Goal: Information Seeking & Learning: Find contact information

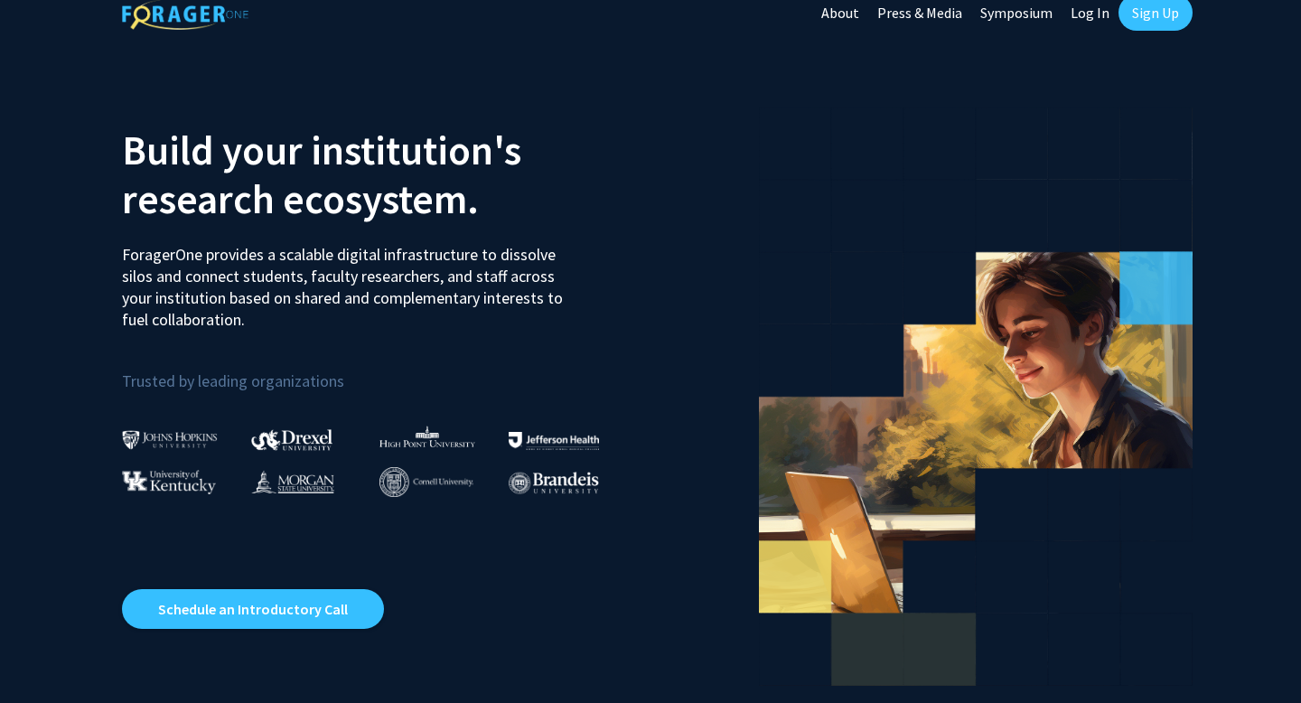
scroll to position [20, 0]
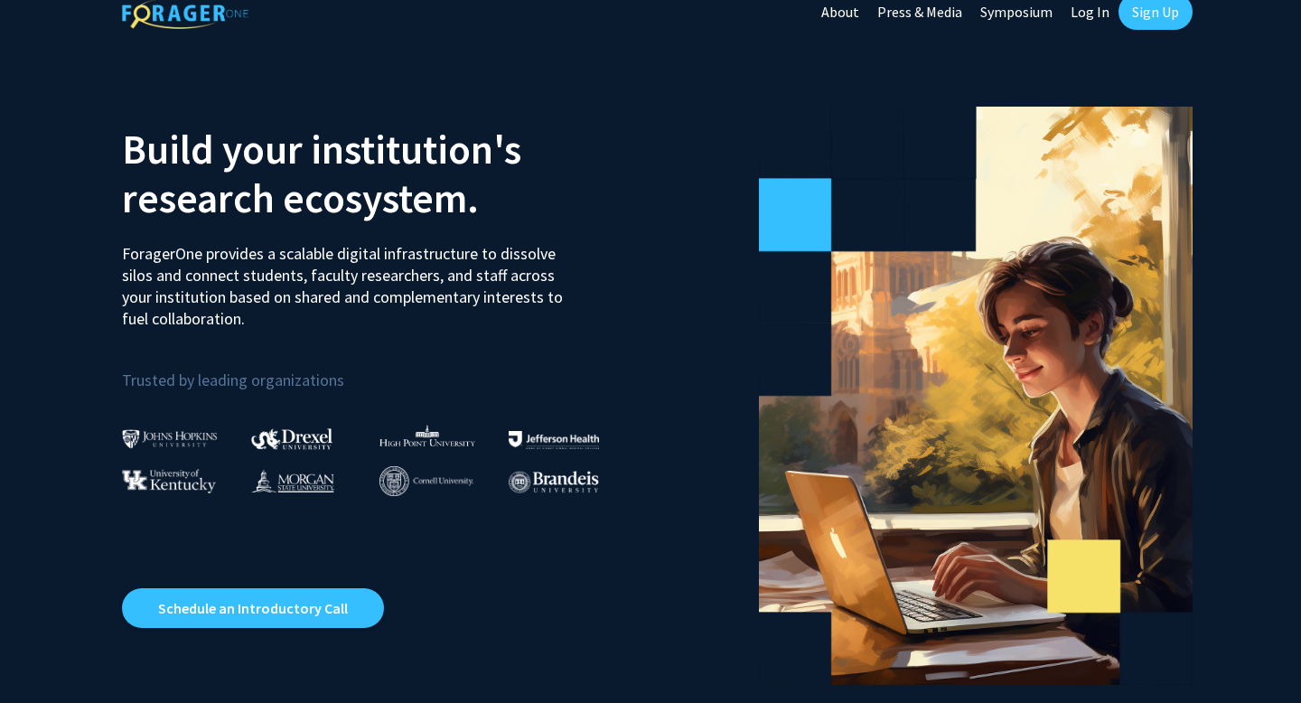
click at [1091, 25] on link "Log In" at bounding box center [1090, 11] width 57 height 63
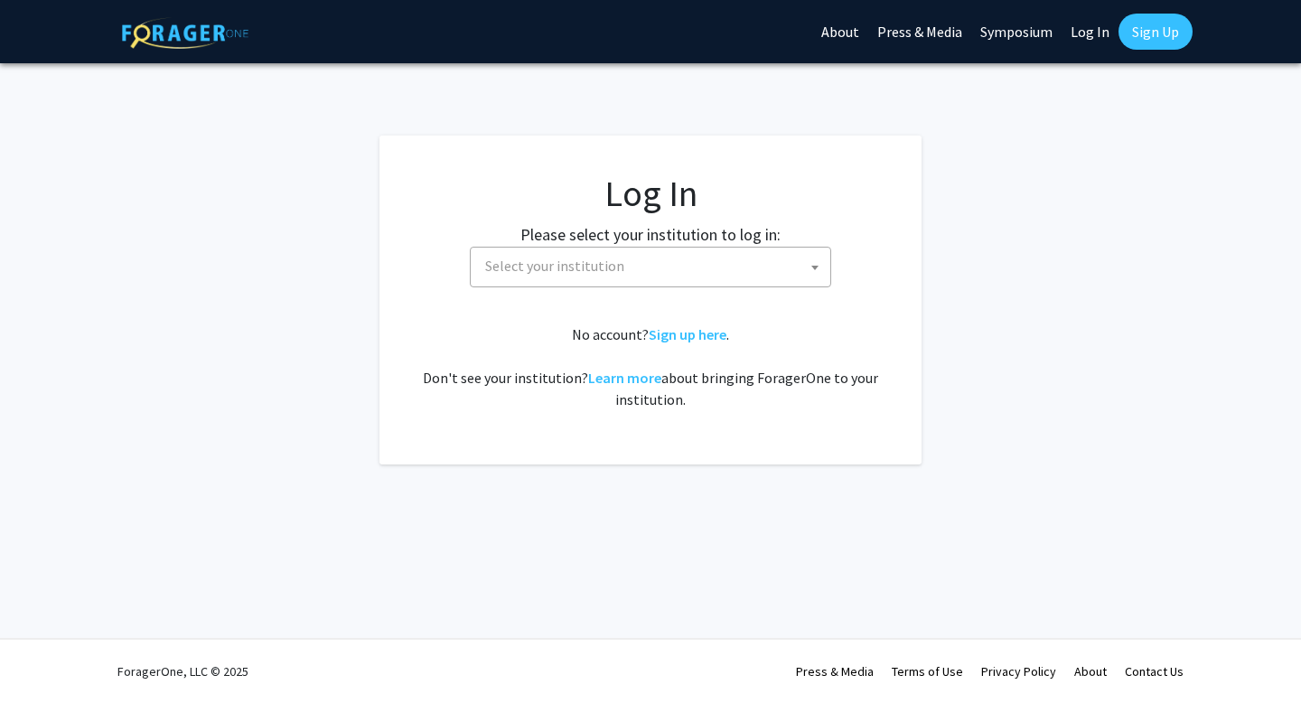
click at [623, 283] on span "Select your institution" at bounding box center [654, 266] width 352 height 37
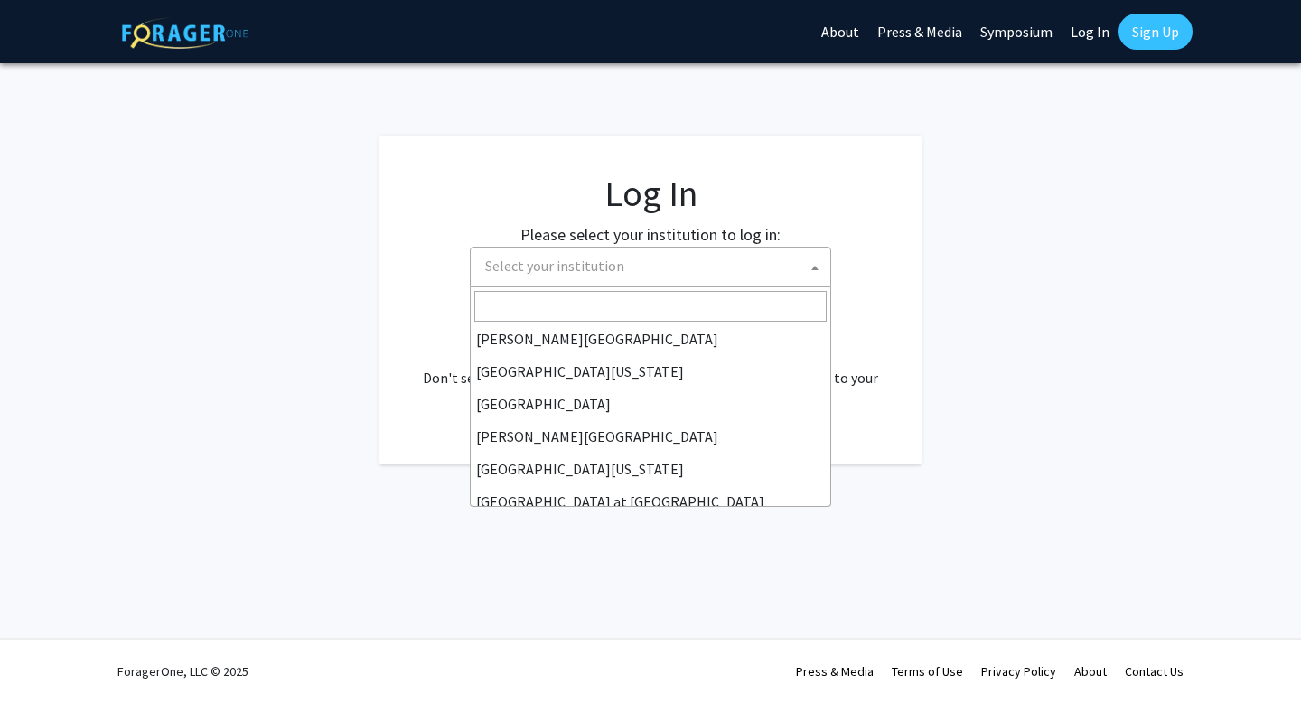
scroll to position [633, 0]
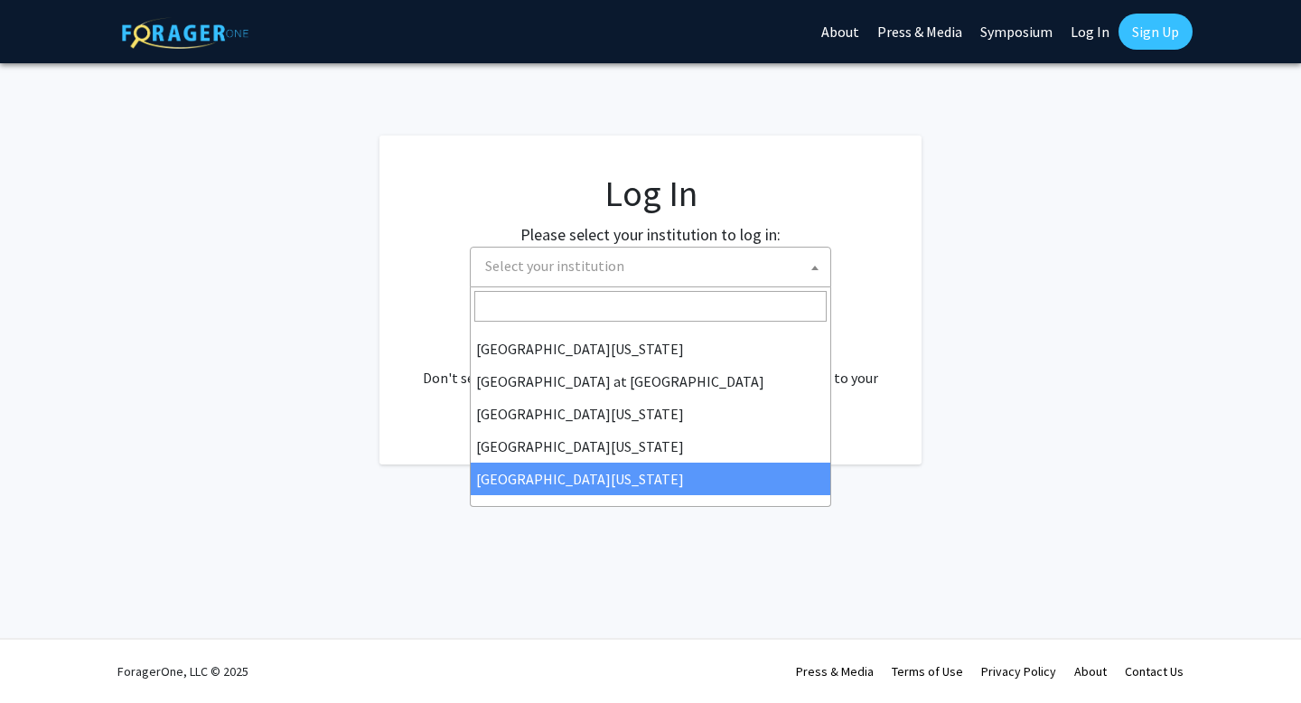
select select "33"
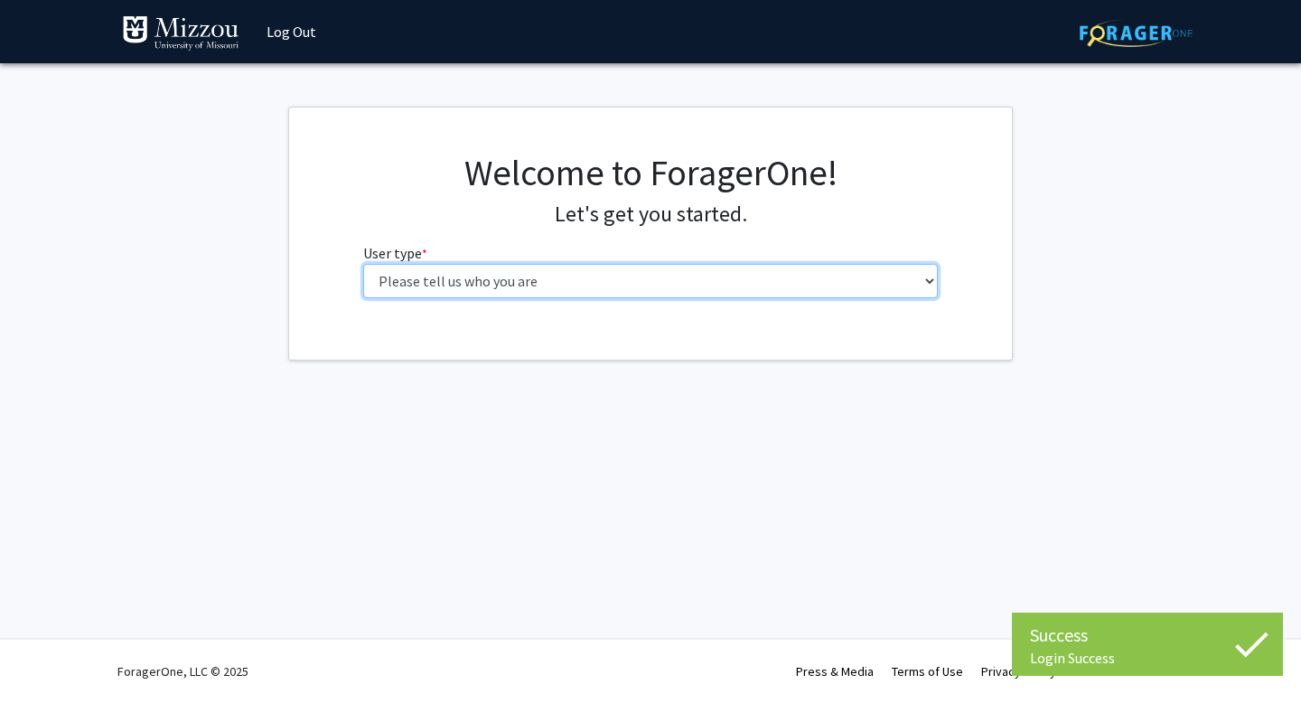
click at [602, 283] on select "Please tell us who you are Undergraduate Student Master's Student Doctoral Cand…" at bounding box center [651, 281] width 576 height 34
select select "1: undergrad"
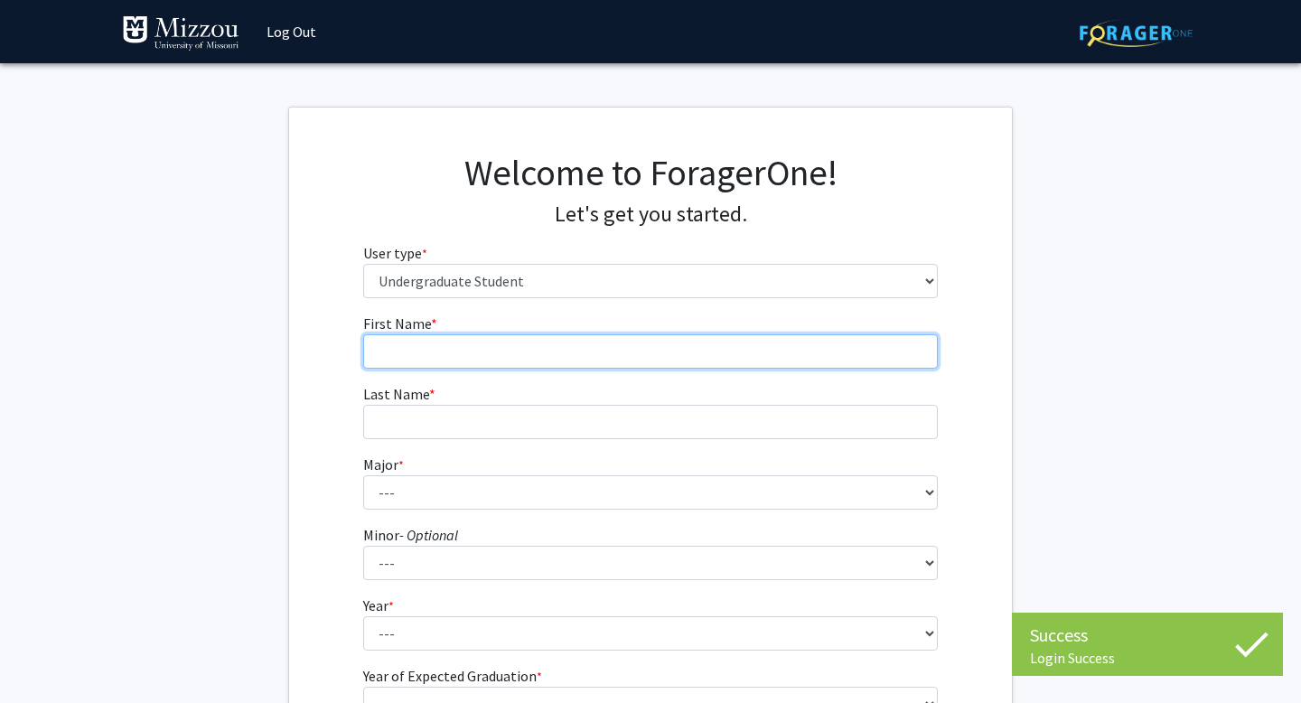
click at [609, 362] on input "First Name * required" at bounding box center [651, 351] width 576 height 34
type input "[PERSON_NAME]"
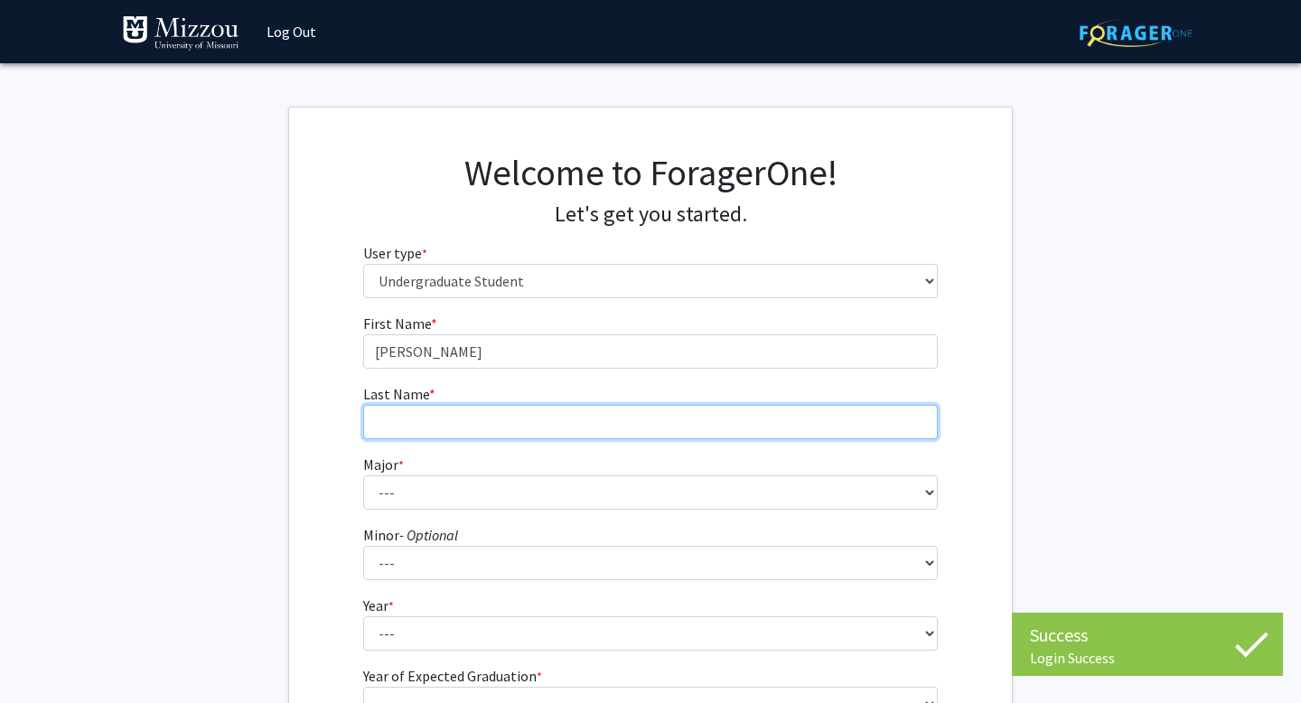
type input "[PERSON_NAME]"
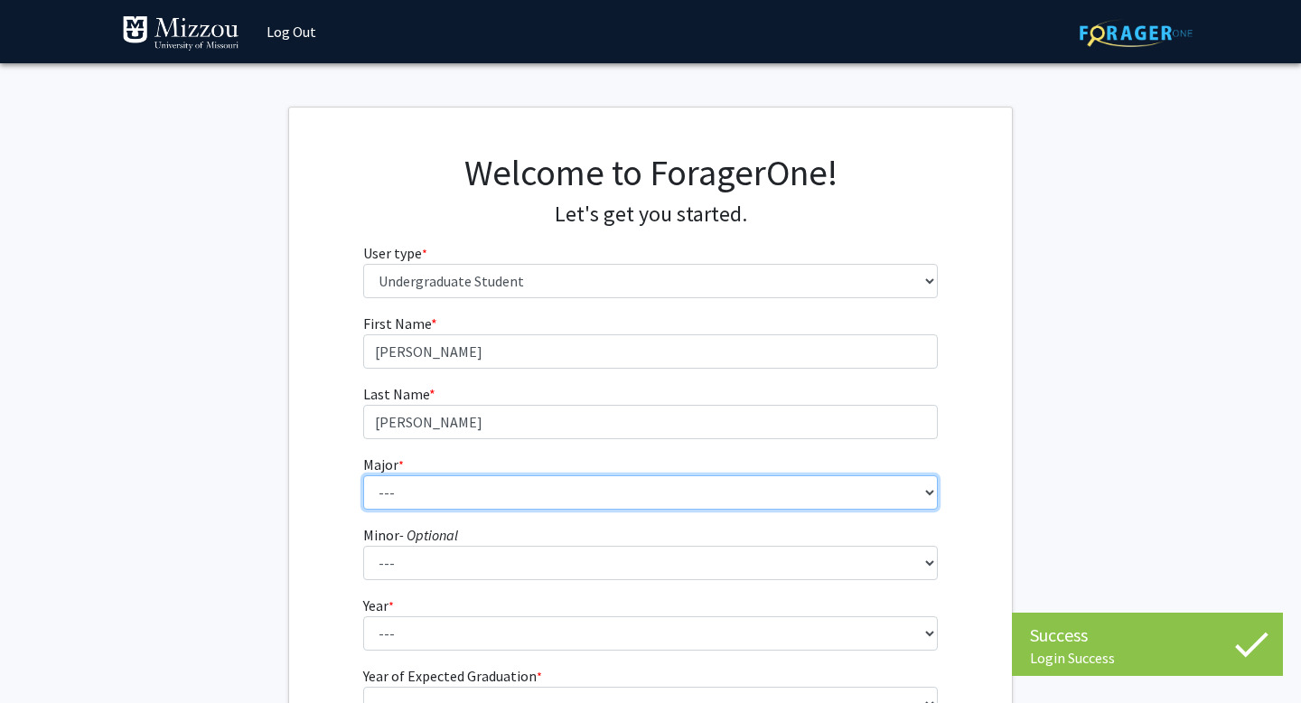
click at [567, 496] on select "--- Agribusiness Management Agricultural Education Agricultural Education: Comm…" at bounding box center [651, 492] width 576 height 34
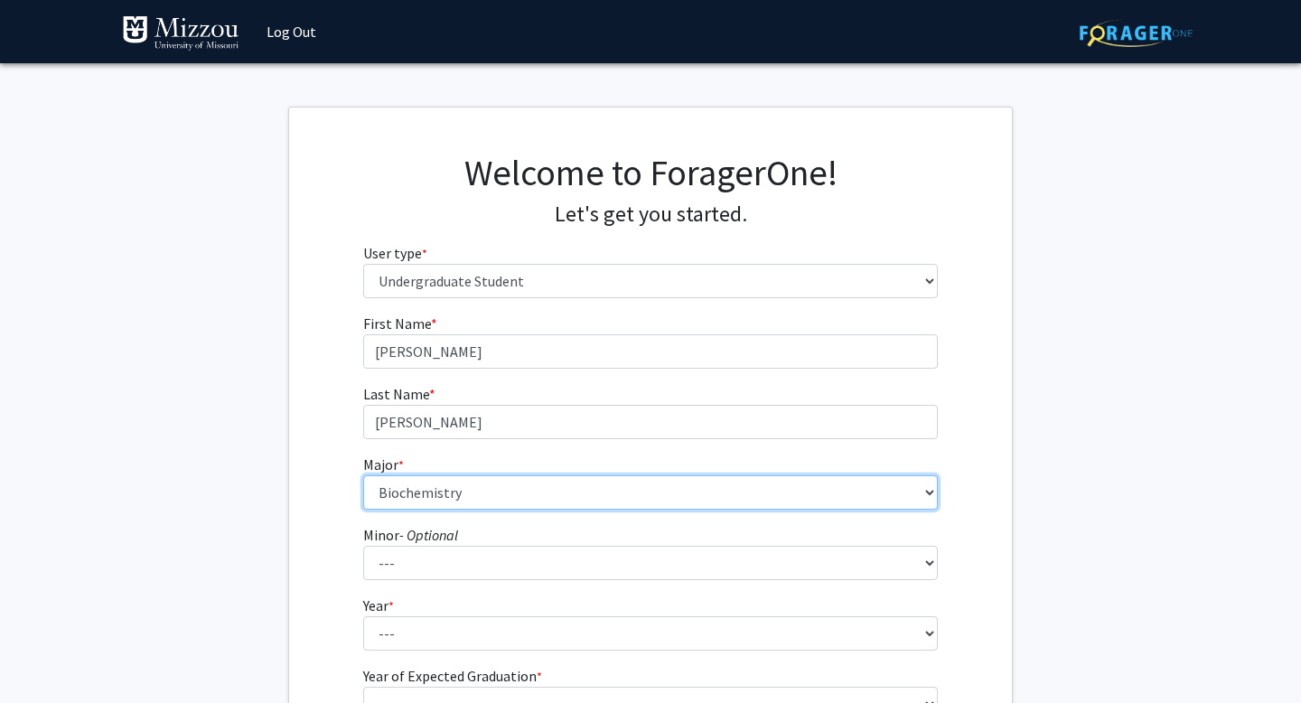
click at [567, 496] on select "--- Agribusiness Management Agricultural Education Agricultural Education: Comm…" at bounding box center [651, 492] width 576 height 34
select select "17: 2505"
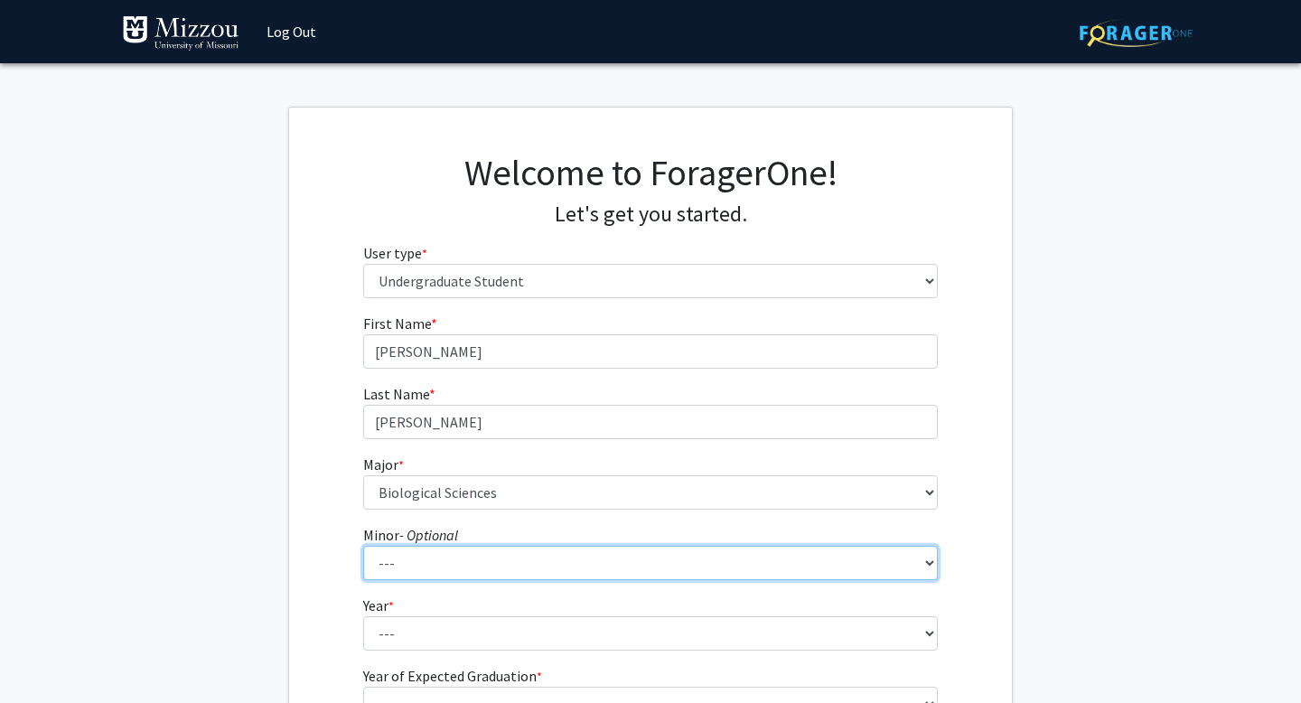
click at [563, 559] on select "--- Accountancy Aerospace Engineering Aerospace Studies Agribusiness Management…" at bounding box center [651, 563] width 576 height 34
select select "95: 2051"
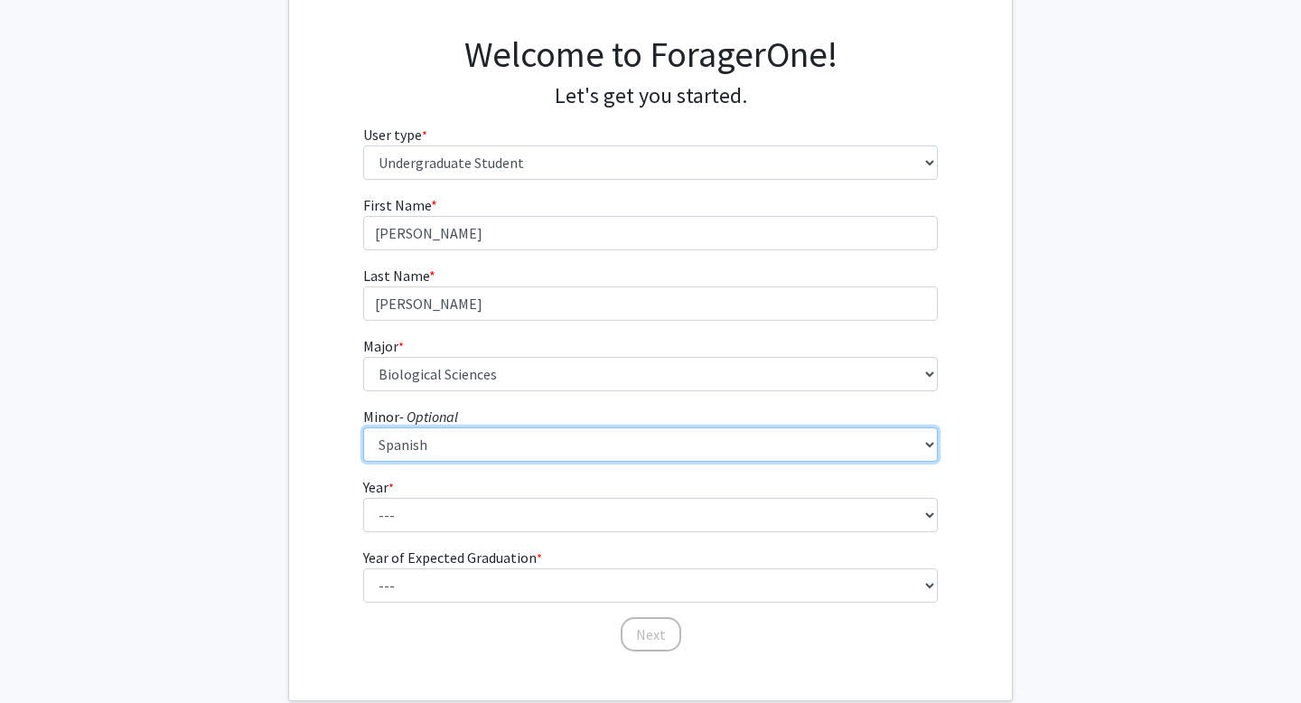
scroll to position [122, 0]
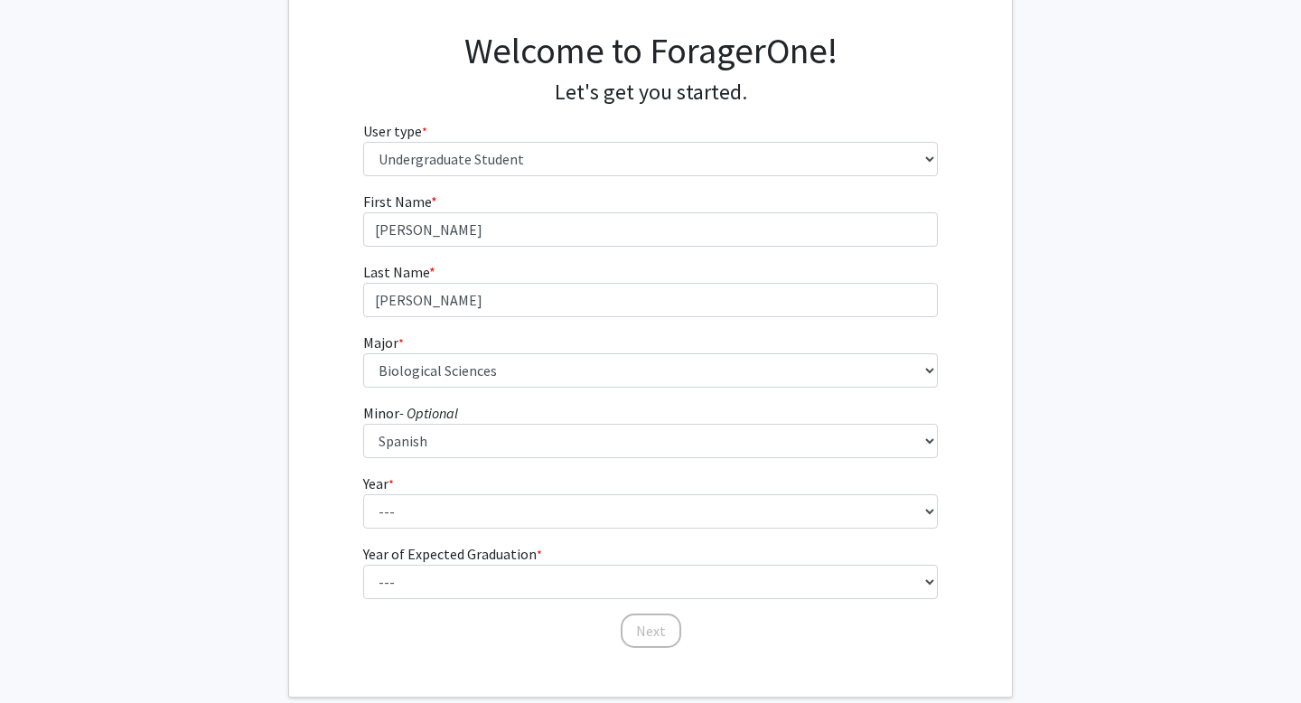
click at [531, 484] on fg-select "Year * required --- First-year Sophomore Junior Senior Postbaccalaureate Certif…" at bounding box center [651, 501] width 576 height 56
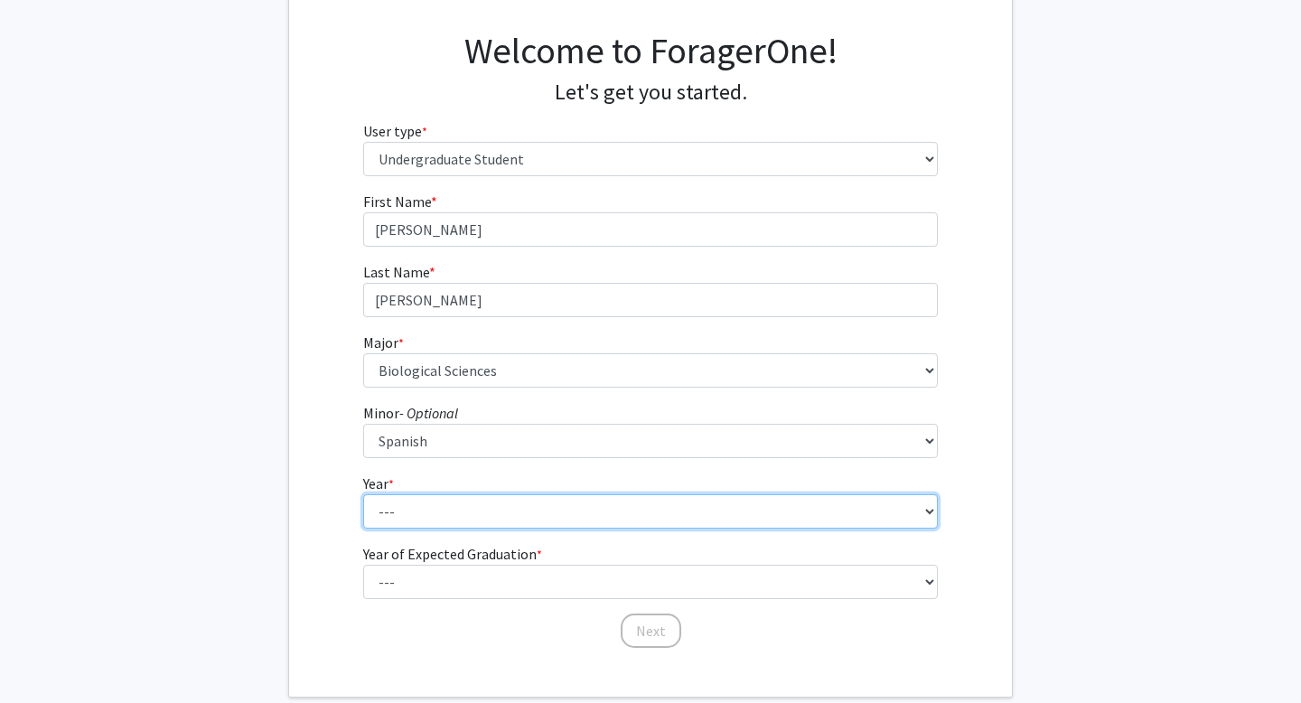
click at [530, 508] on select "--- First-year Sophomore Junior Senior Postbaccalaureate Certificate" at bounding box center [651, 511] width 576 height 34
select select "2: sophomore"
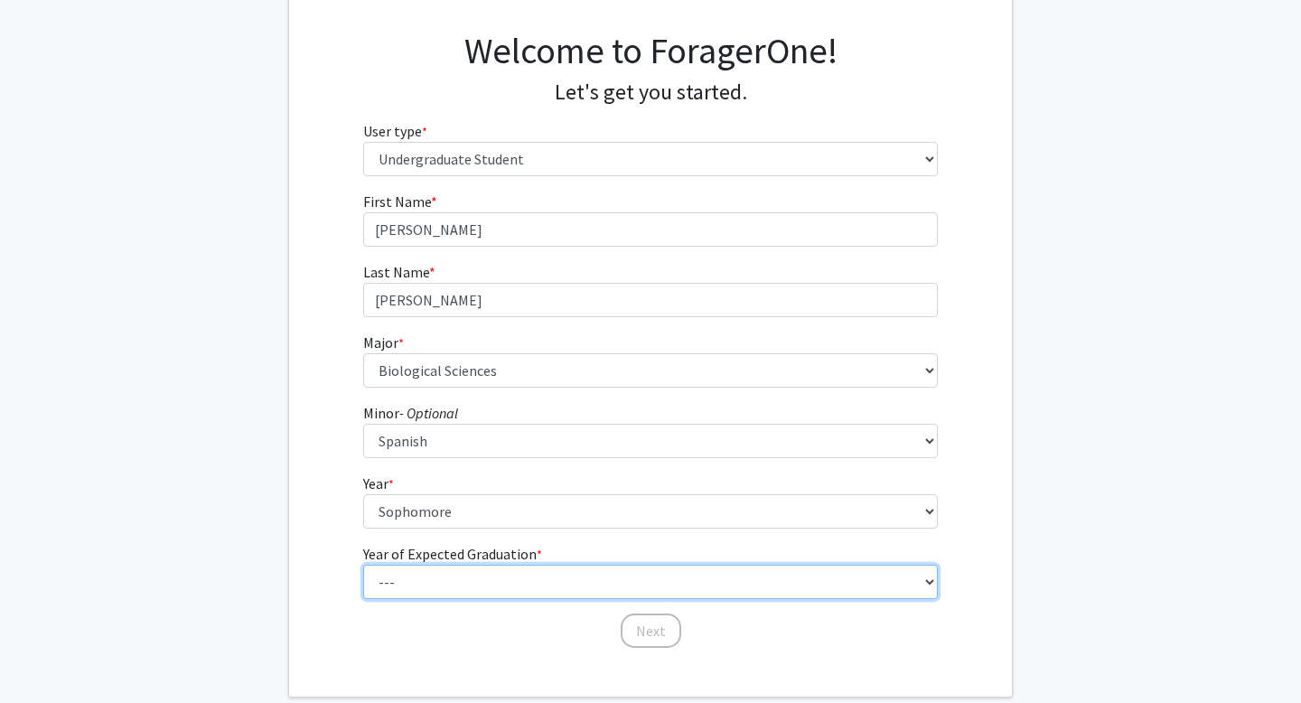
click at [530, 529] on select "--- 2025 2026 2027 2028 2029 2030 2031 2032 2033 2034" at bounding box center [651, 511] width 576 height 34
select select "4: 2028"
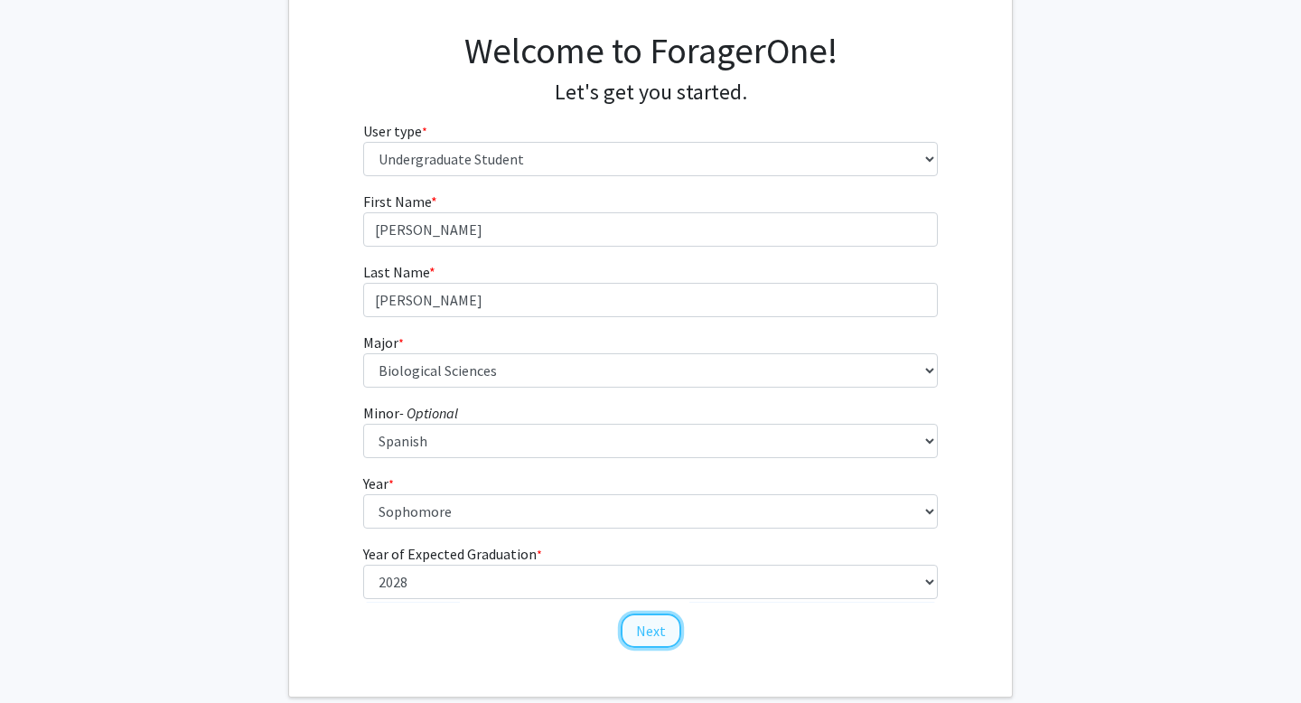
click at [659, 636] on button "Next" at bounding box center [651, 631] width 61 height 34
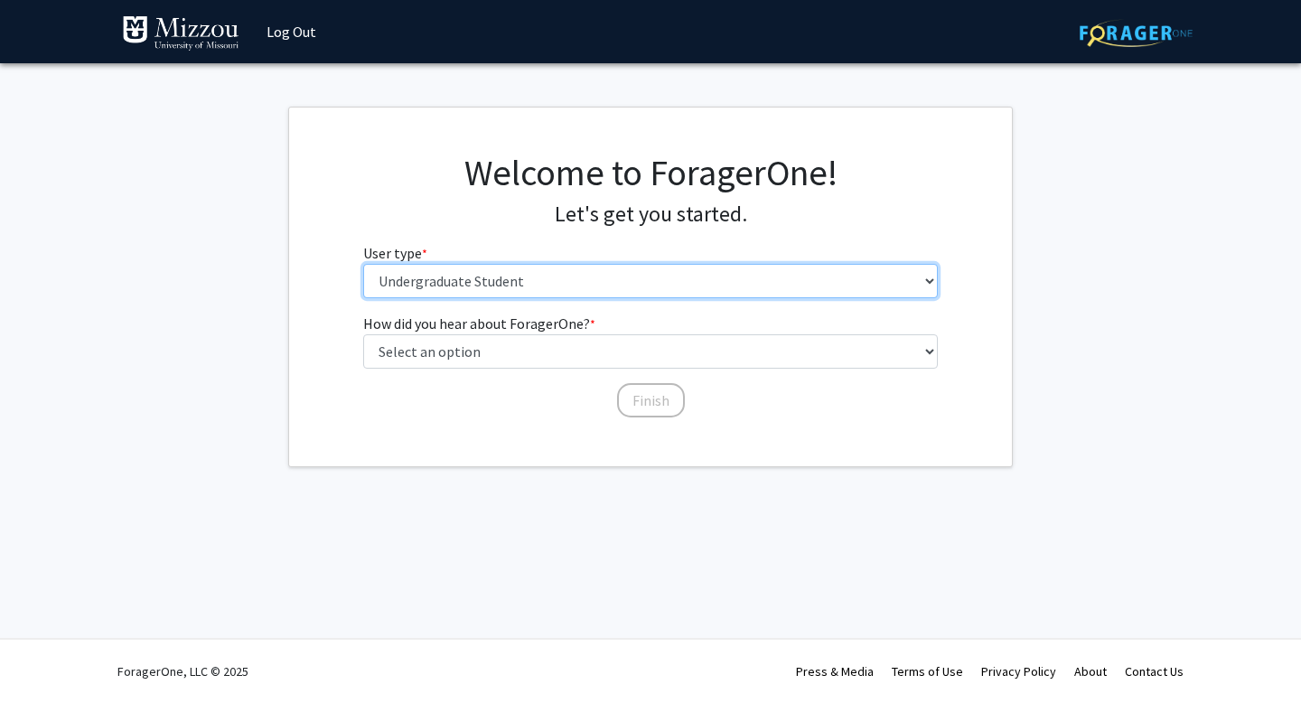
click at [535, 288] on select "Please tell us who you are Undergraduate Student Master's Student Doctoral Cand…" at bounding box center [651, 281] width 576 height 34
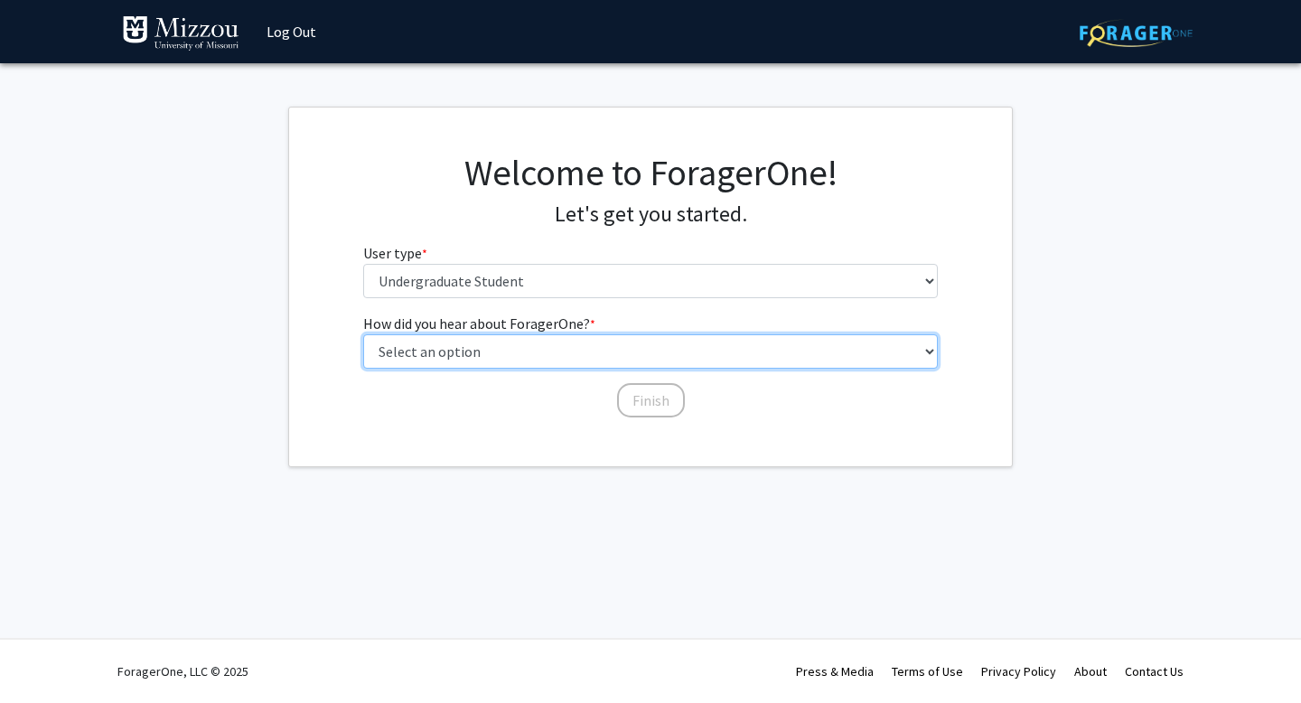
click at [575, 353] on select "Select an option Peer/student recommendation Faculty/staff recommendation Unive…" at bounding box center [651, 351] width 576 height 34
select select "2: faculty_recommendation"
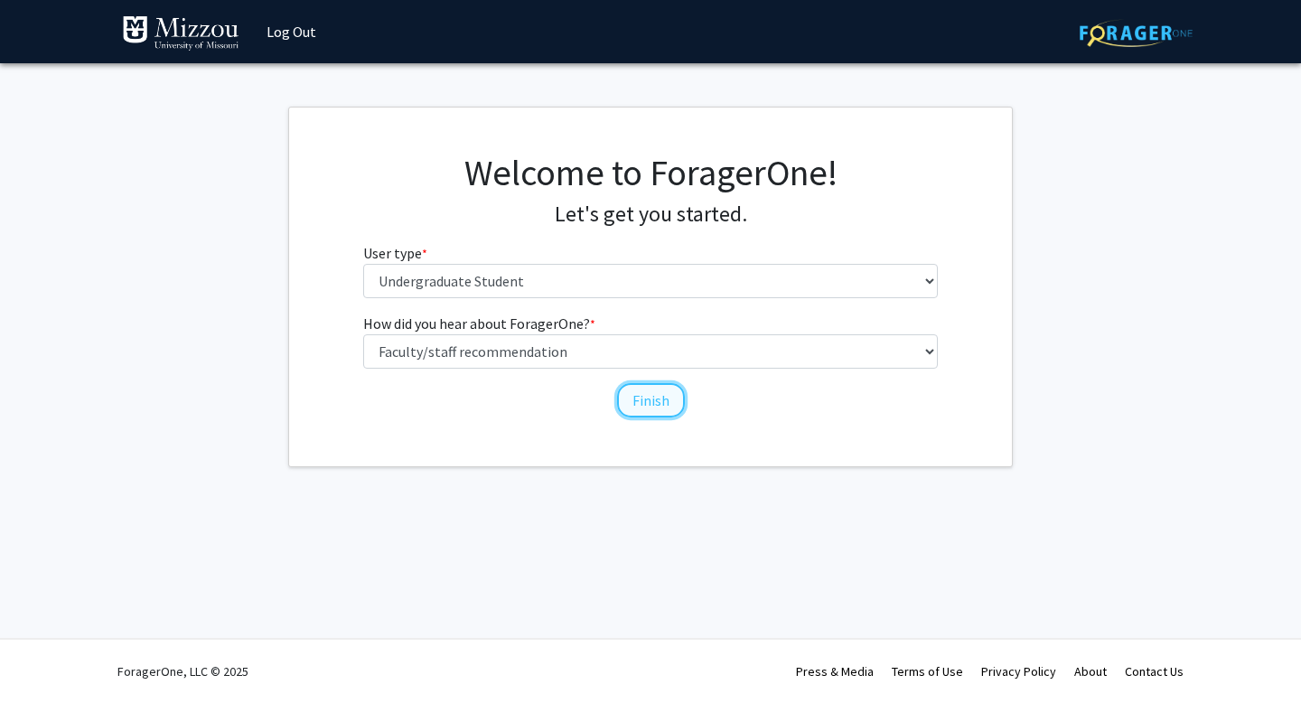
click at [635, 410] on button "Finish" at bounding box center [651, 400] width 68 height 34
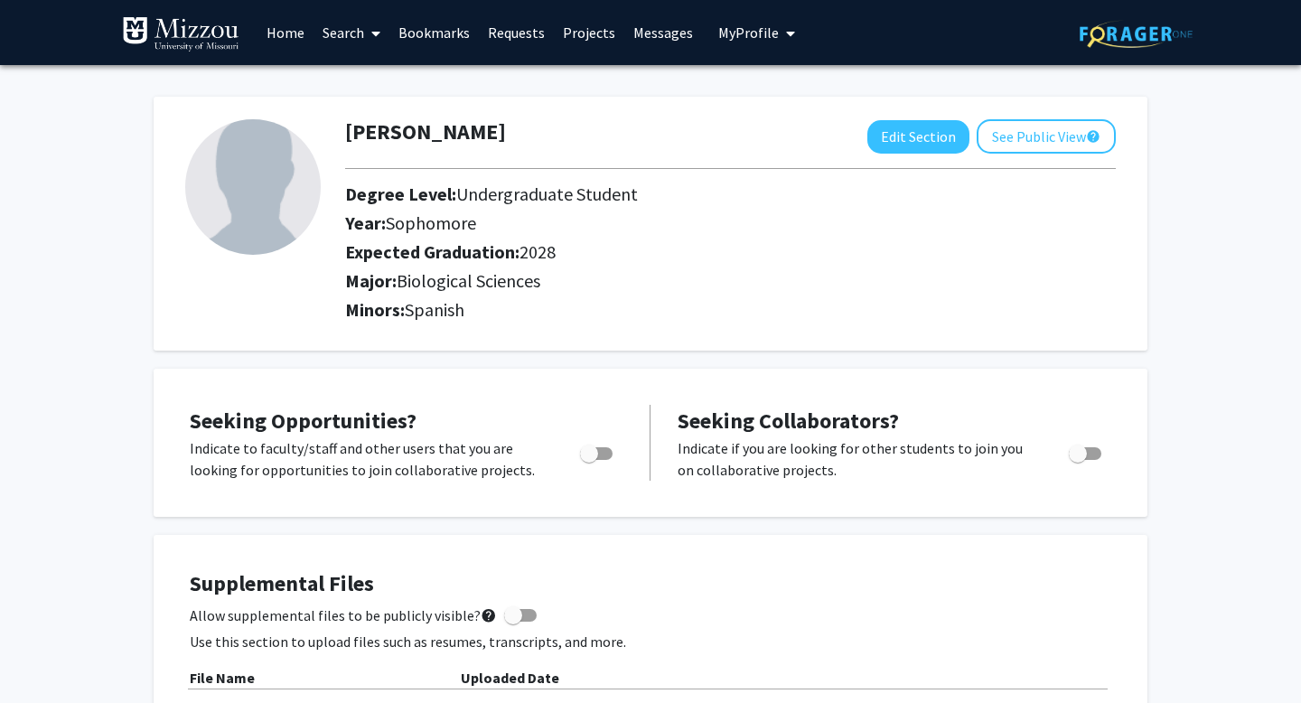
click at [341, 24] on link "Search" at bounding box center [352, 32] width 76 height 63
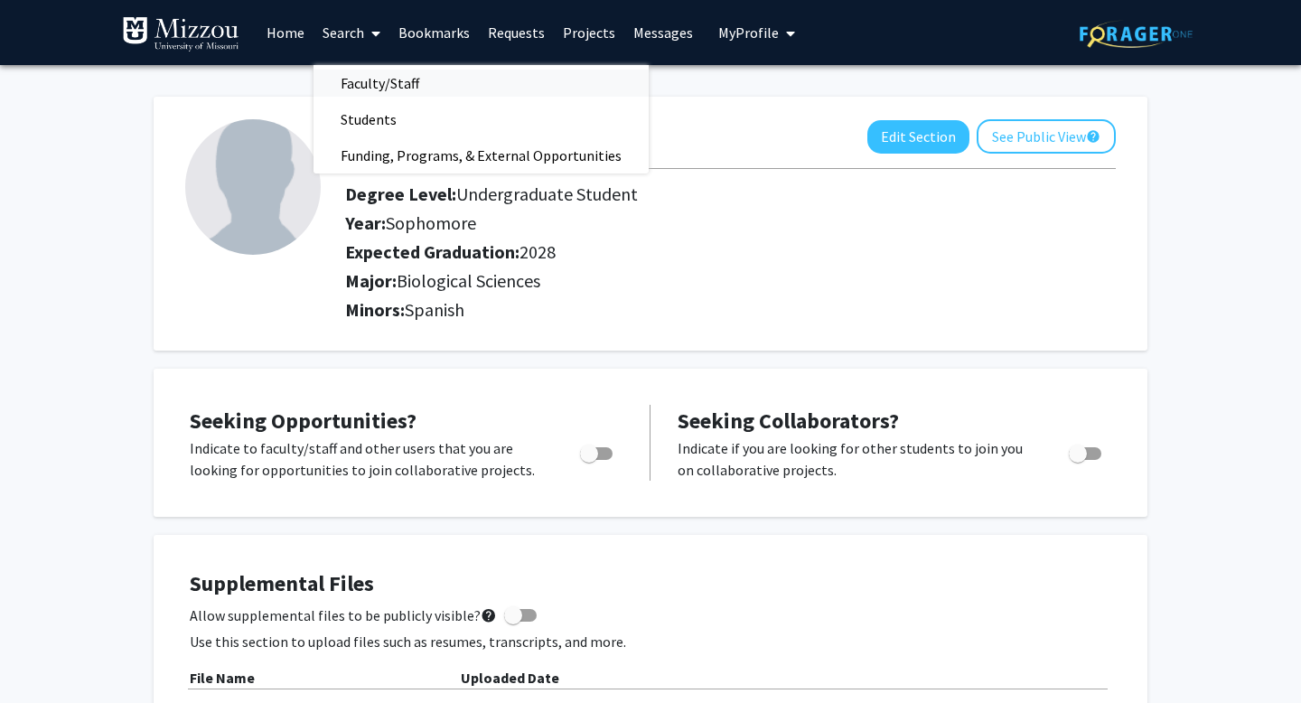
click at [354, 70] on span "Faculty/Staff" at bounding box center [380, 83] width 133 height 36
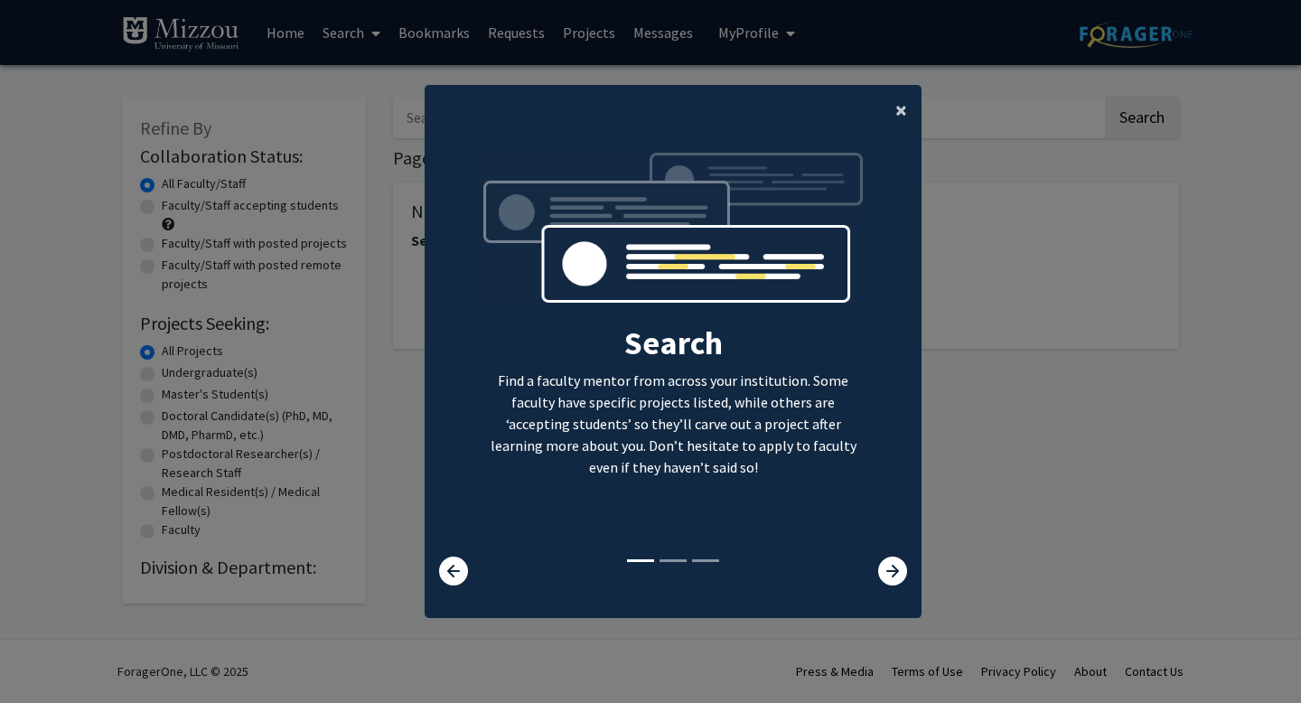
click at [903, 108] on span "×" at bounding box center [902, 110] width 12 height 28
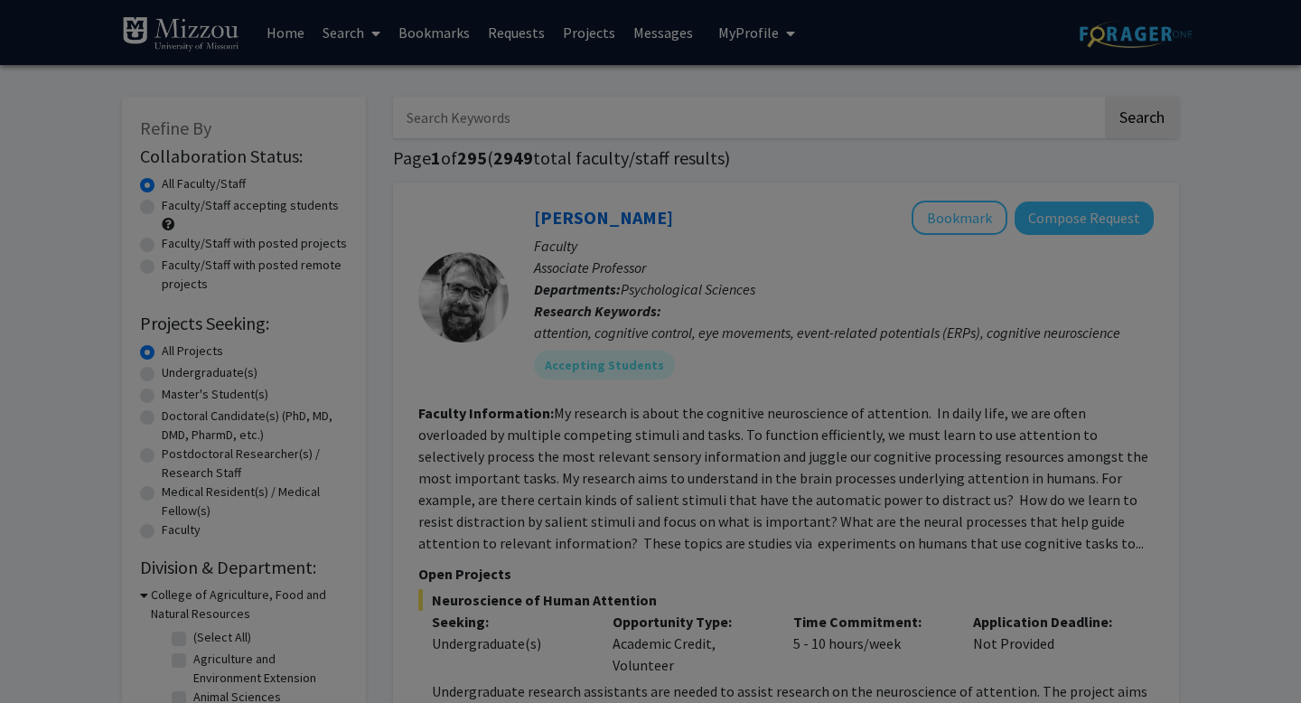
click at [903, 119] on div "Search Find a faculty mentor from across your institution. Some faculty have sp…" at bounding box center [673, 190] width 495 height 407
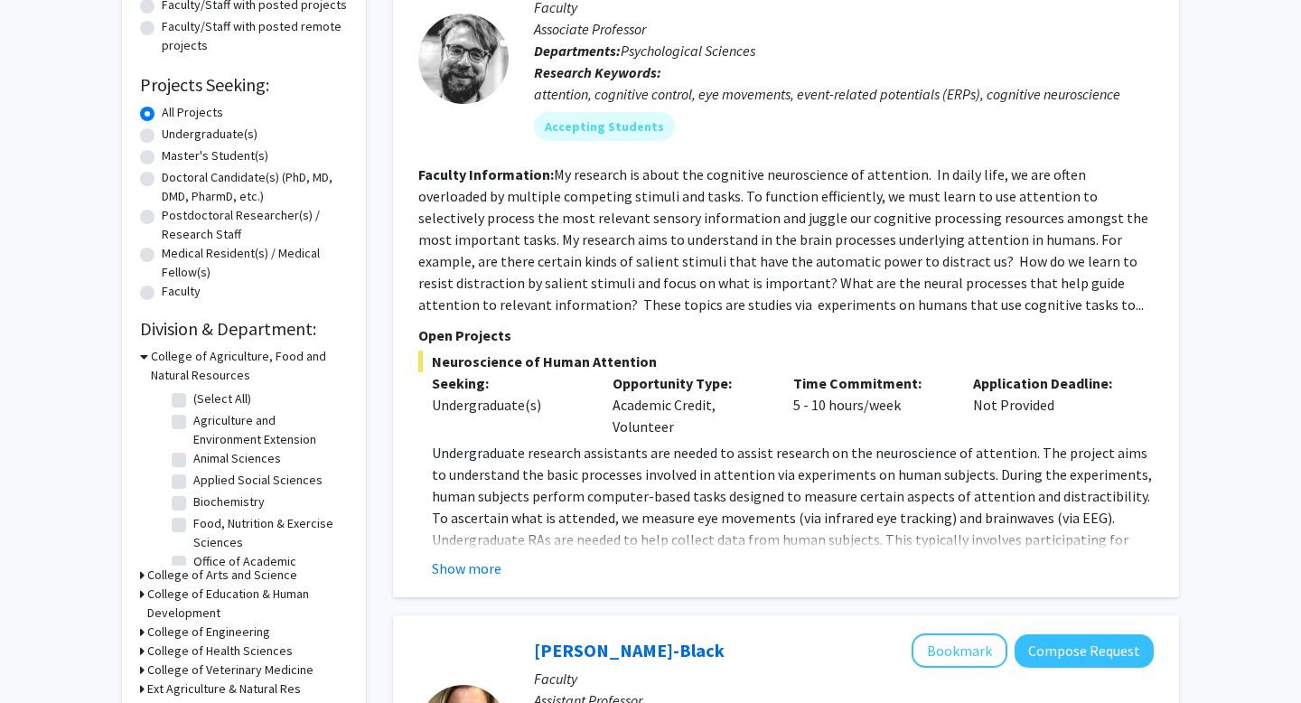
scroll to position [254, 0]
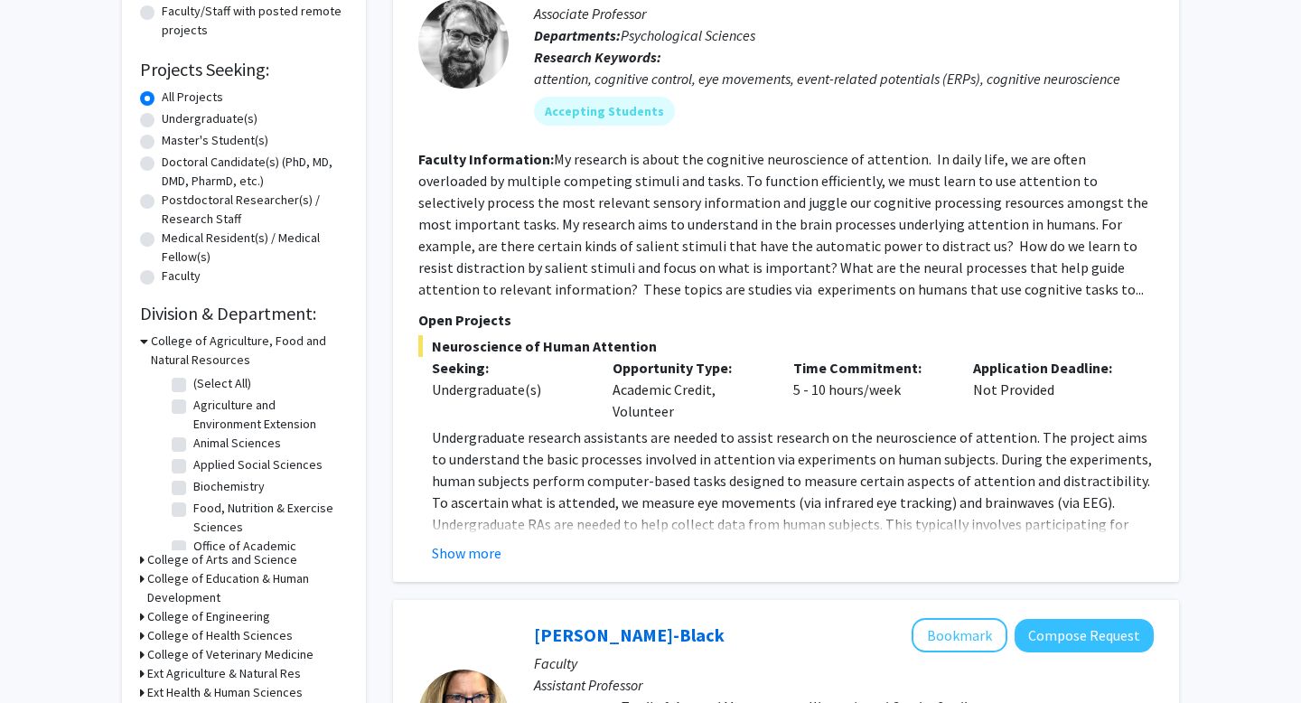
click at [158, 559] on h3 "College of Arts and Science" at bounding box center [222, 559] width 150 height 19
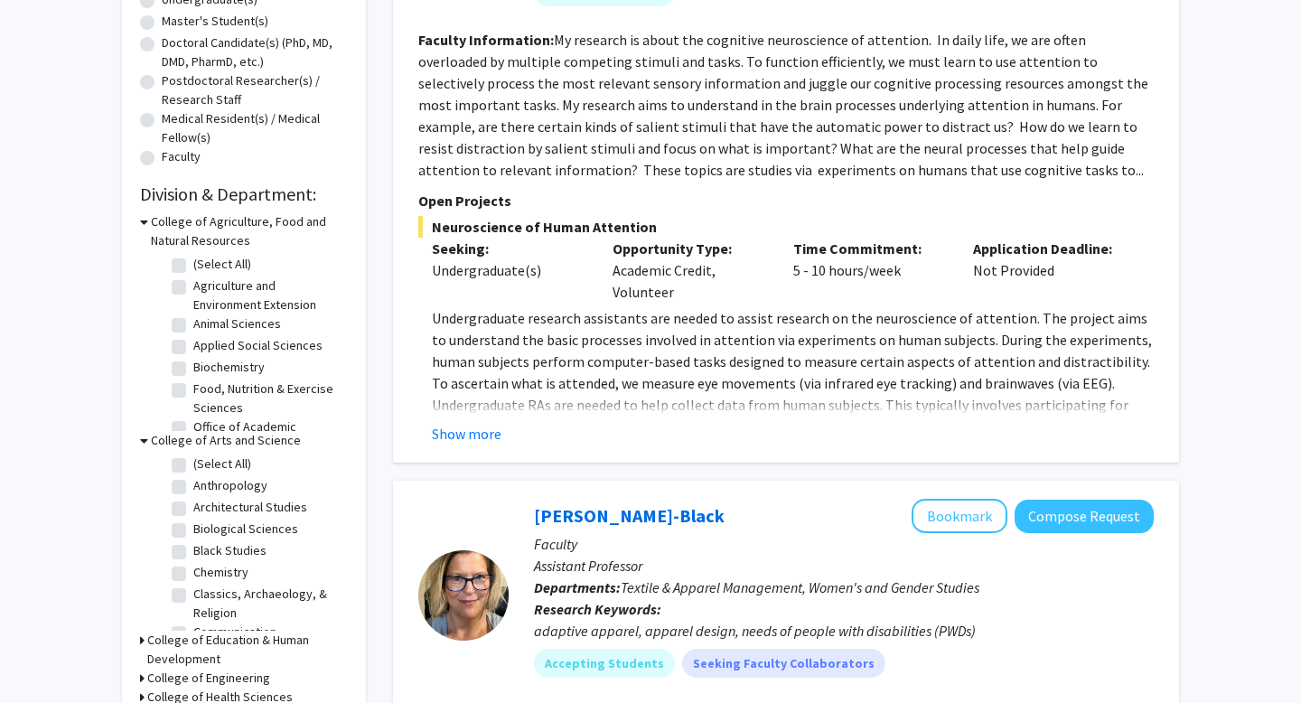
scroll to position [377, 0]
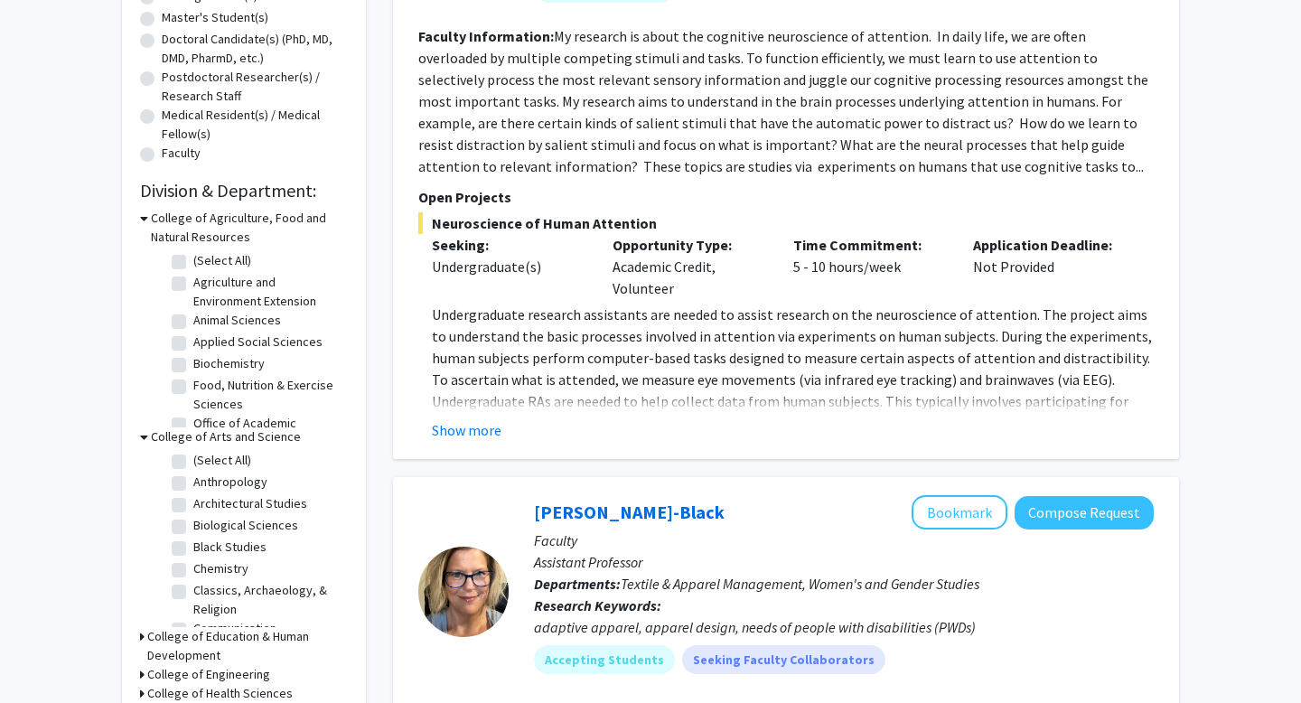
click at [193, 528] on label "Biological Sciences" at bounding box center [245, 525] width 105 height 19
click at [193, 528] on input "Biological Sciences" at bounding box center [199, 522] width 12 height 12
checkbox input "true"
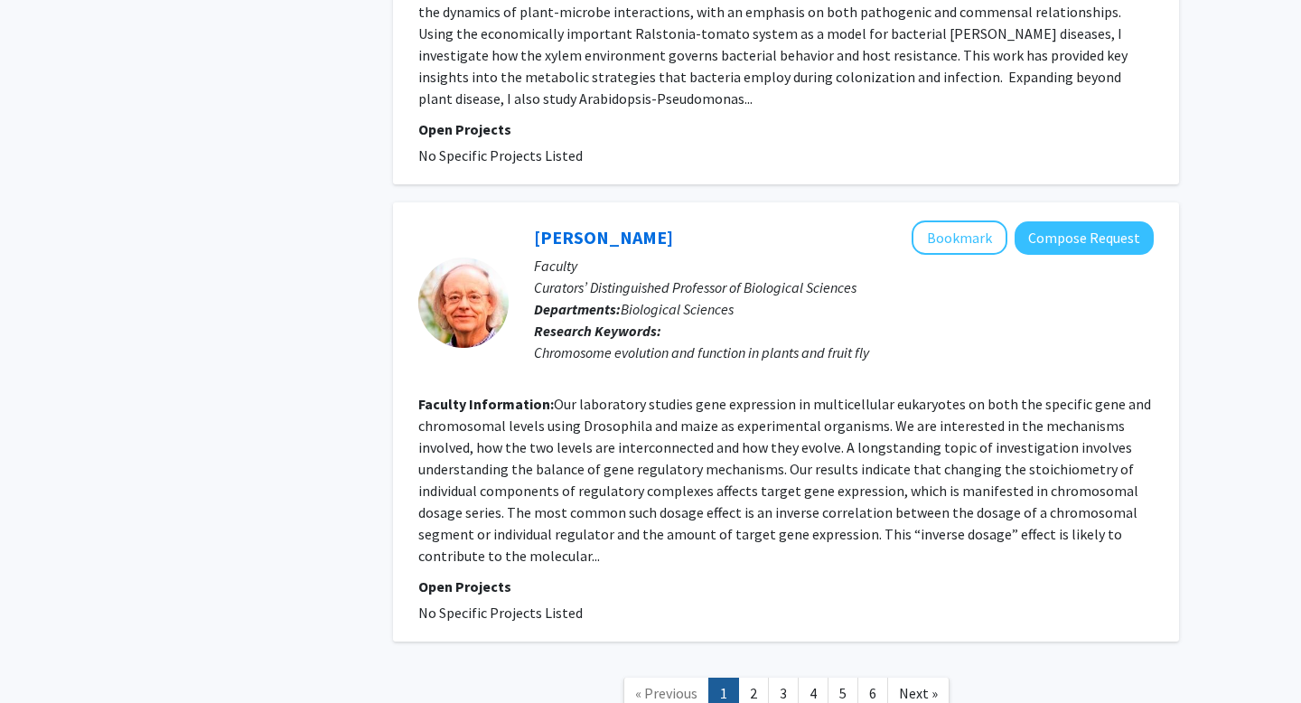
scroll to position [4557, 0]
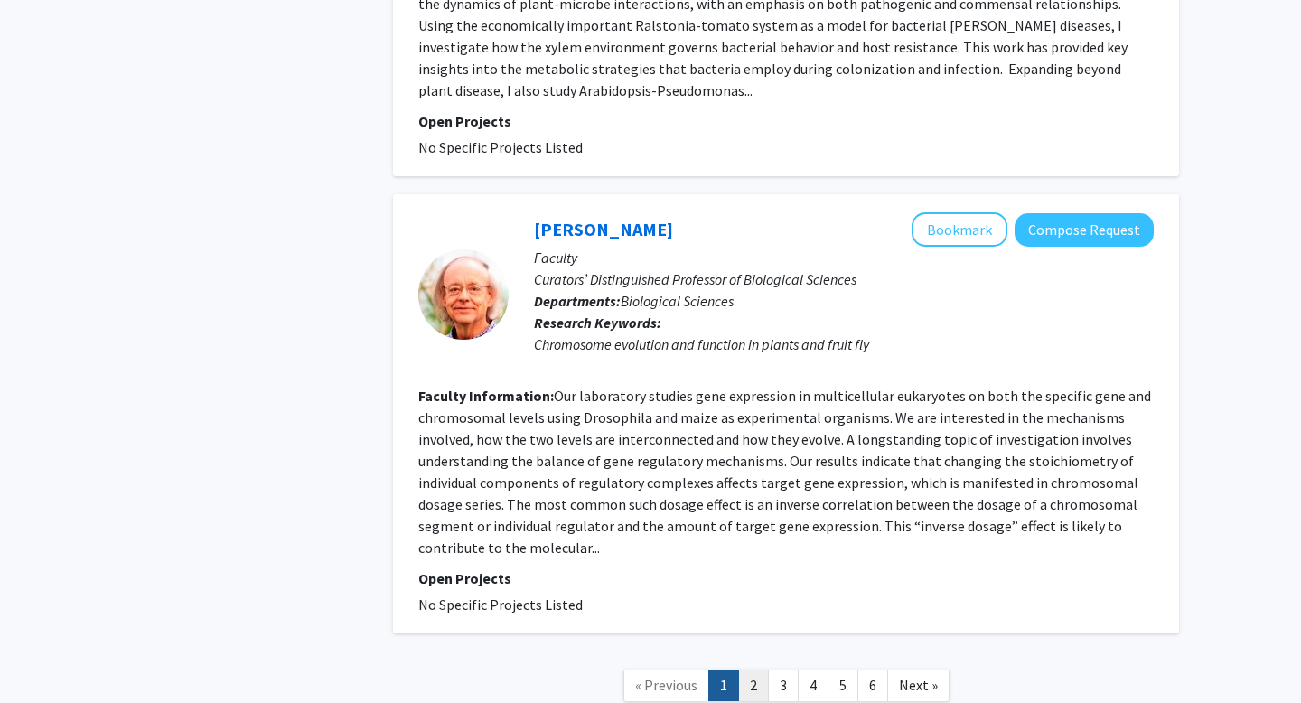
click at [744, 670] on link "2" at bounding box center [753, 686] width 31 height 32
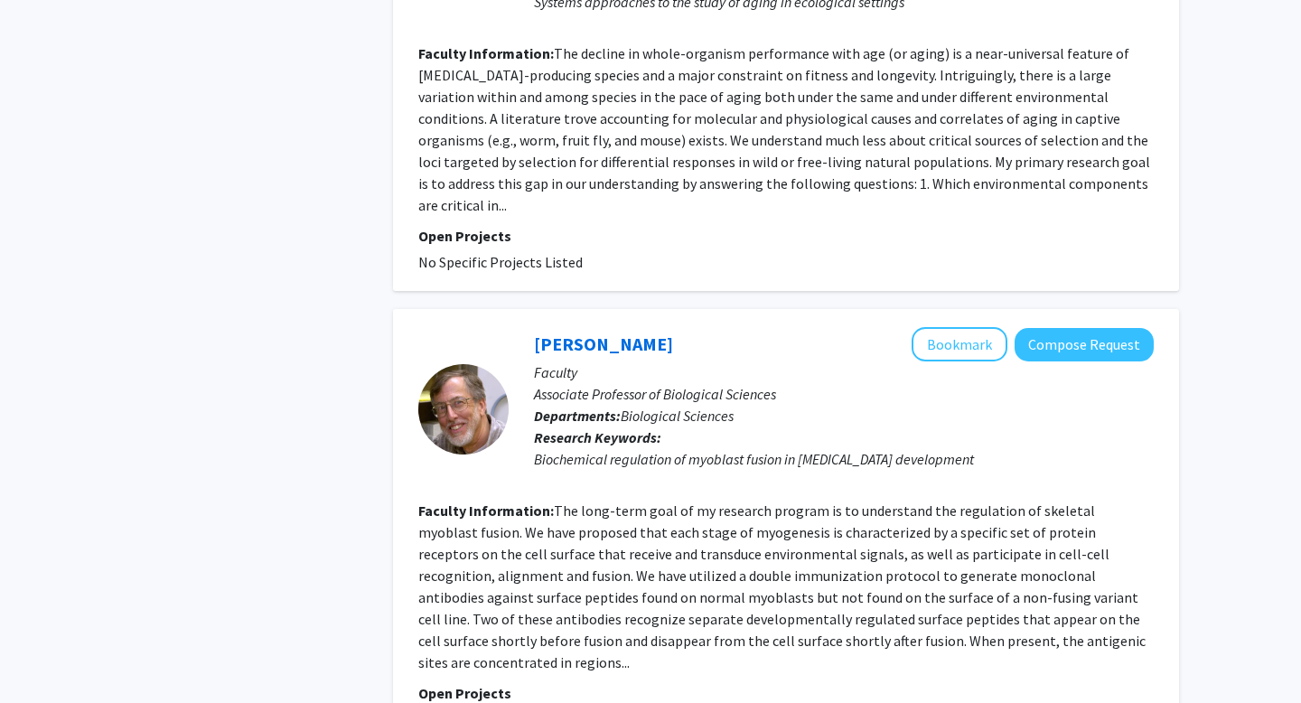
scroll to position [3694, 0]
